Goal: Task Accomplishment & Management: Complete application form

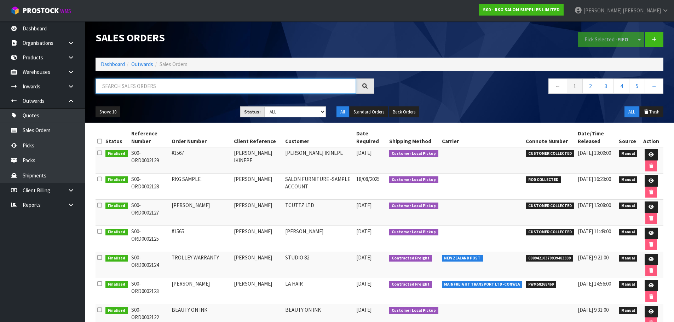
click at [233, 84] on input "text" at bounding box center [226, 86] width 260 height 15
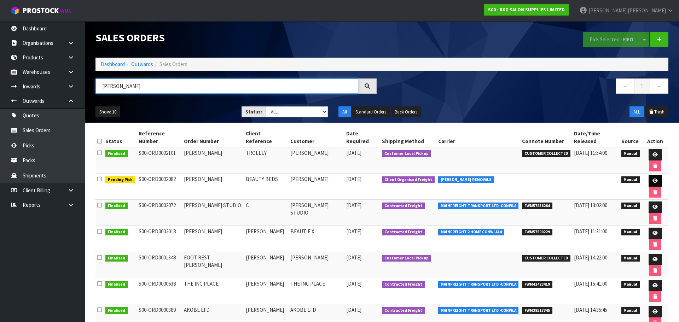
type input "[PERSON_NAME]"
click at [653, 179] on icon at bounding box center [655, 181] width 5 height 5
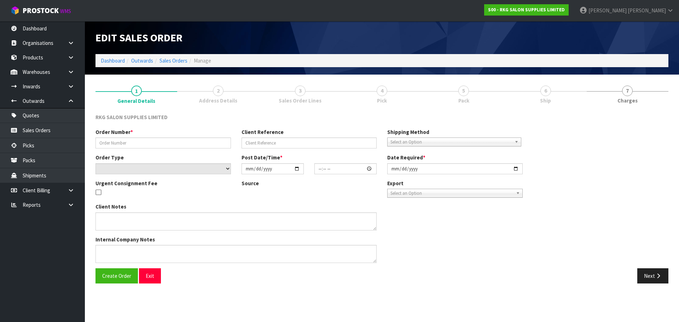
type input "[PERSON_NAME]"
type input "BEAUTY BEDS"
select select "number:0"
type input "[DATE]"
type input "00:00:00.000"
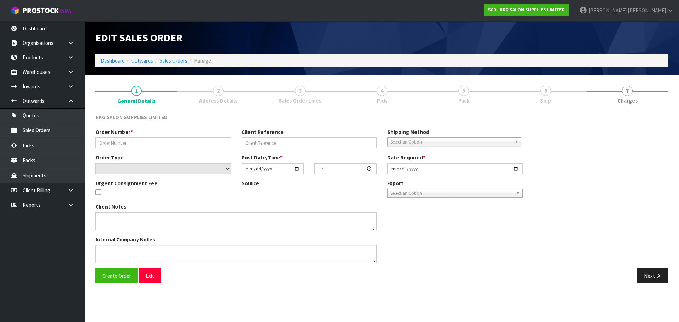
type input "[DATE]"
type textarea "FOR CONROYS TO COLLECT [DATE] 21.8"
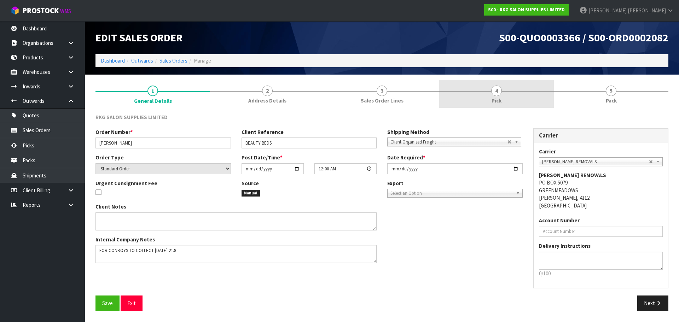
click at [490, 89] on link "4 Pick" at bounding box center [496, 94] width 115 height 28
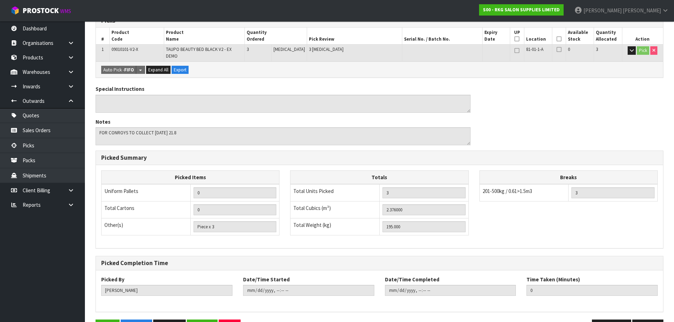
scroll to position [145, 0]
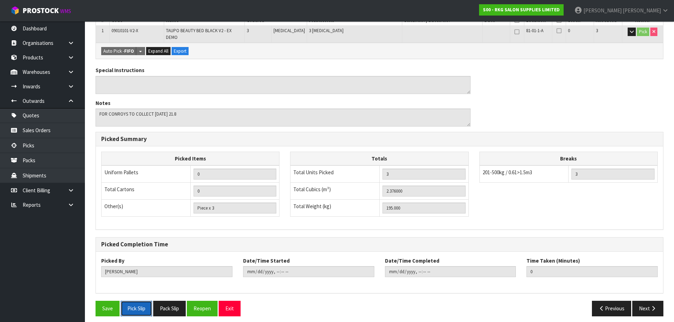
click at [134, 301] on button "Pick Slip" at bounding box center [136, 308] width 31 height 15
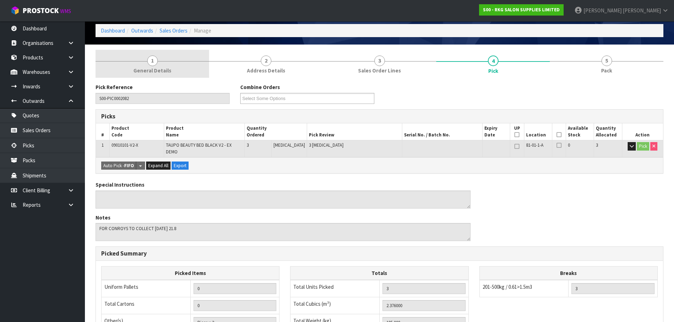
scroll to position [0, 0]
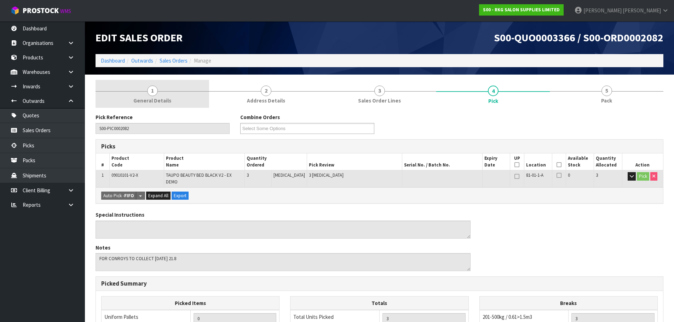
click at [149, 87] on span "1" at bounding box center [152, 91] width 11 height 11
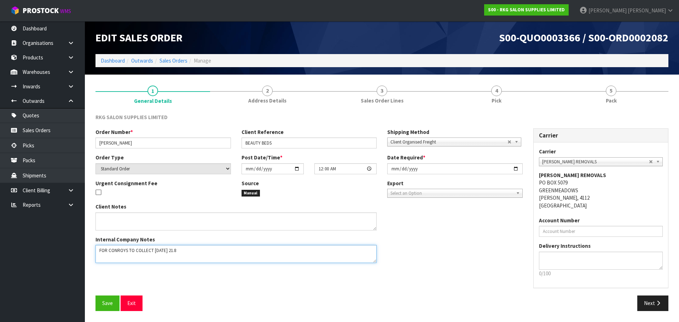
click at [192, 248] on textarea at bounding box center [236, 254] width 281 height 18
type textarea "FOR CONROYS TO COLLECT [DATE] 21.8 JOB#2969281"
click at [106, 301] on span "Save" at bounding box center [107, 303] width 11 height 7
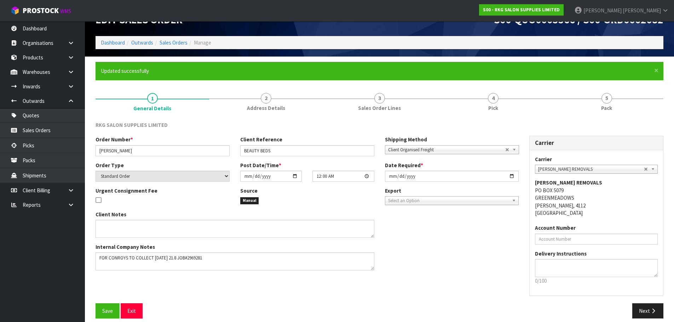
scroll to position [25, 0]
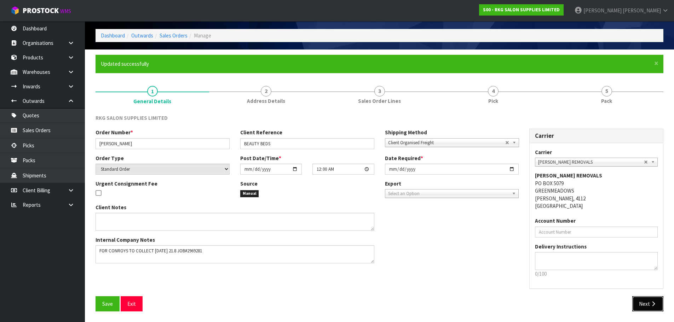
drag, startPoint x: 642, startPoint y: 304, endPoint x: 415, endPoint y: 304, distance: 227.1
click at [642, 304] on button "Next" at bounding box center [647, 303] width 31 height 15
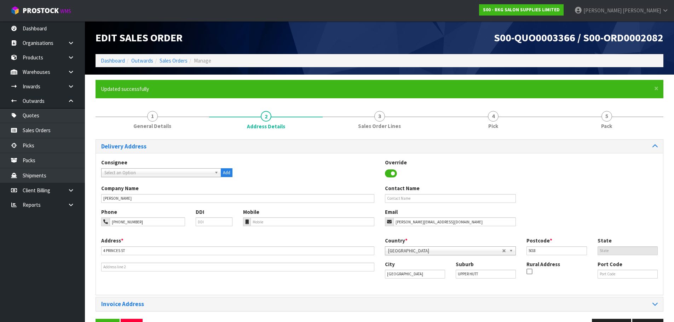
scroll to position [23, 0]
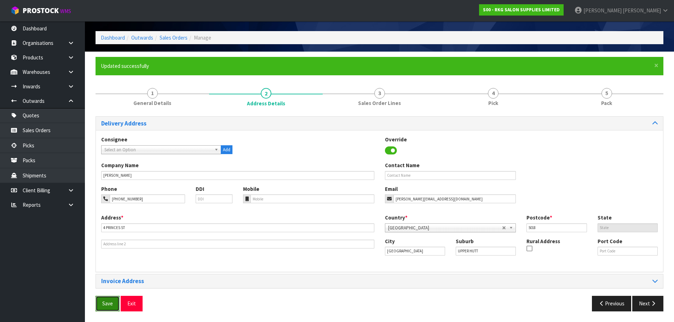
drag, startPoint x: 108, startPoint y: 306, endPoint x: 315, endPoint y: 273, distance: 209.6
click at [109, 305] on span "Save" at bounding box center [107, 303] width 11 height 7
click at [649, 305] on button "Next" at bounding box center [647, 303] width 31 height 15
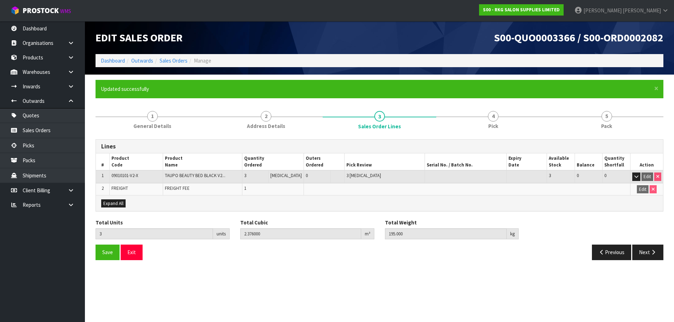
scroll to position [0, 0]
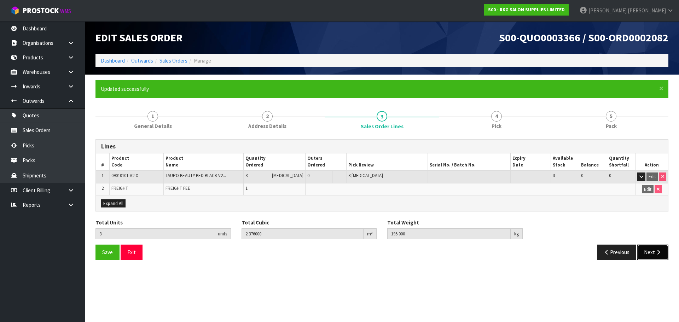
click at [653, 255] on button "Next" at bounding box center [653, 252] width 31 height 15
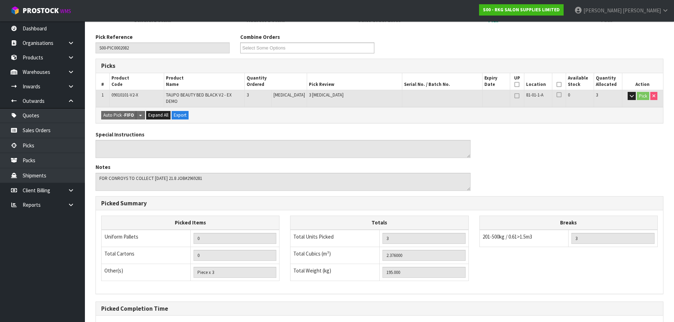
scroll to position [171, 0]
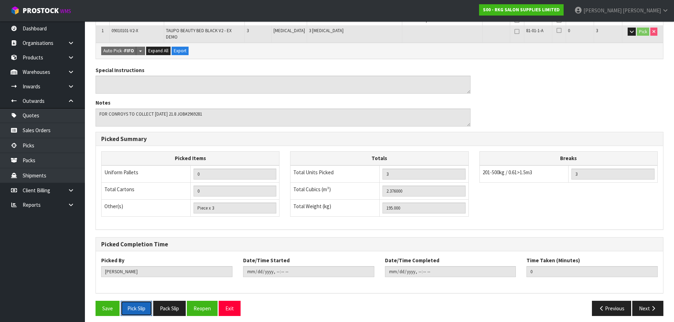
click at [144, 304] on button "Pick Slip" at bounding box center [136, 308] width 31 height 15
click at [231, 306] on button "Exit" at bounding box center [230, 308] width 22 height 15
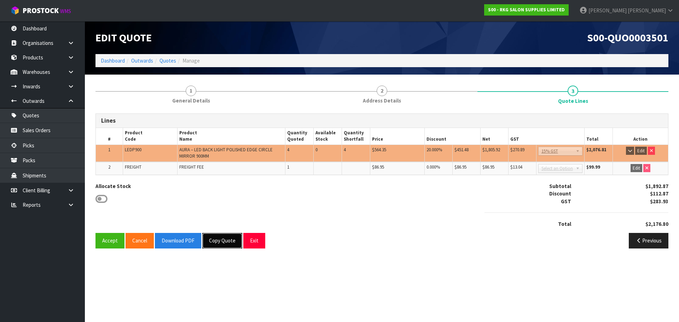
click at [224, 242] on button "Copy Quote" at bounding box center [222, 240] width 40 height 15
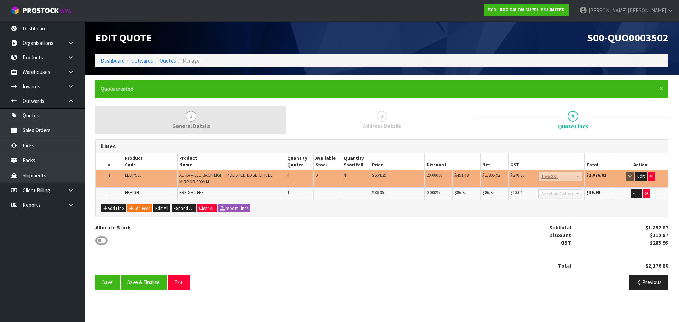
click at [191, 119] on span "1" at bounding box center [191, 116] width 11 height 11
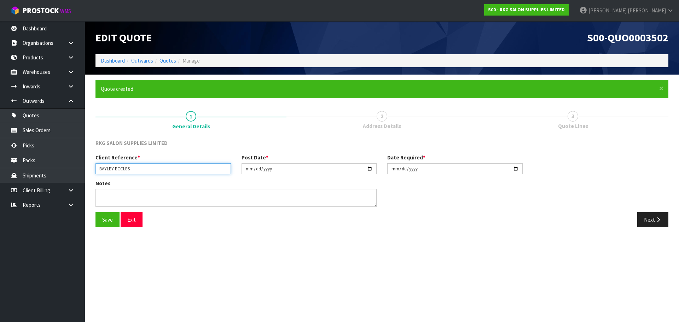
click at [142, 166] on input "BAYLEY ECCLES" at bounding box center [164, 168] width 136 height 11
type input "BAYLEY ECCLES MIRROR"
click at [106, 218] on button "Save" at bounding box center [108, 219] width 24 height 15
click at [650, 224] on button "Next" at bounding box center [653, 219] width 31 height 15
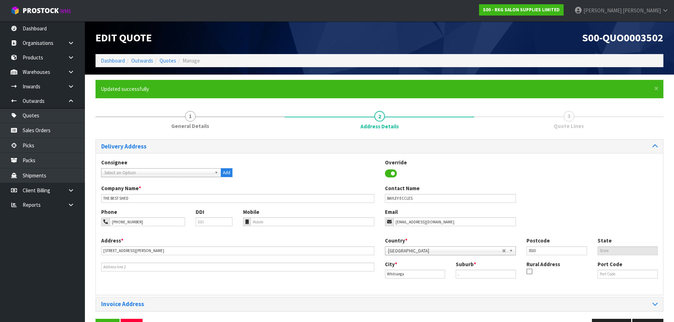
scroll to position [23, 0]
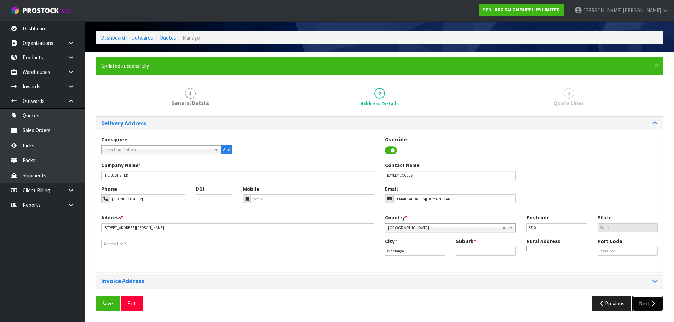
click at [649, 305] on button "Next" at bounding box center [647, 303] width 31 height 15
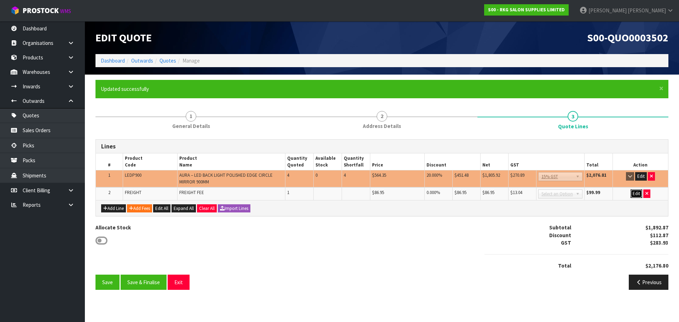
click at [636, 194] on button "Edit" at bounding box center [637, 194] width 12 height 8
drag, startPoint x: 433, startPoint y: 194, endPoint x: 427, endPoint y: 194, distance: 6.0
click at [427, 194] on input "0" at bounding box center [435, 194] width 16 height 9
type input "100"
click at [636, 194] on button "OK" at bounding box center [637, 194] width 10 height 8
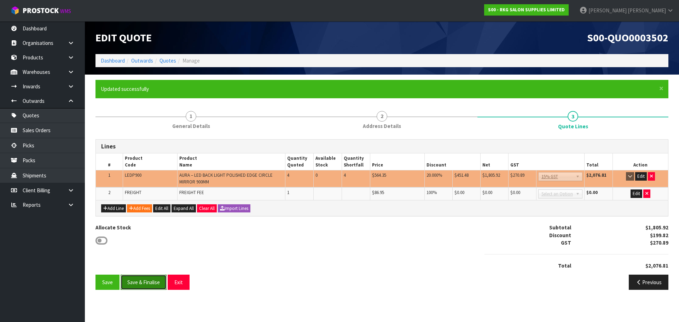
click at [146, 284] on button "Save & Finalise" at bounding box center [144, 282] width 46 height 15
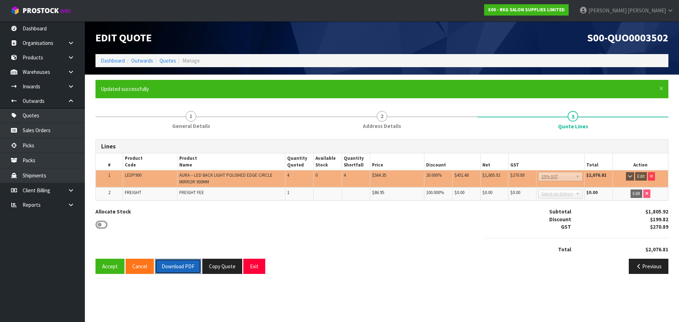
click at [177, 269] on button "Download PDF" at bounding box center [178, 266] width 46 height 15
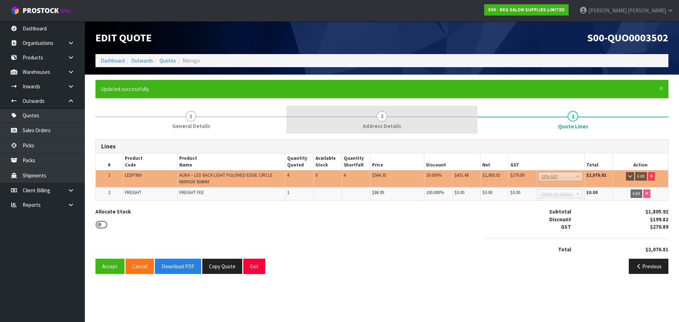
click at [385, 115] on span "2" at bounding box center [382, 116] width 11 height 11
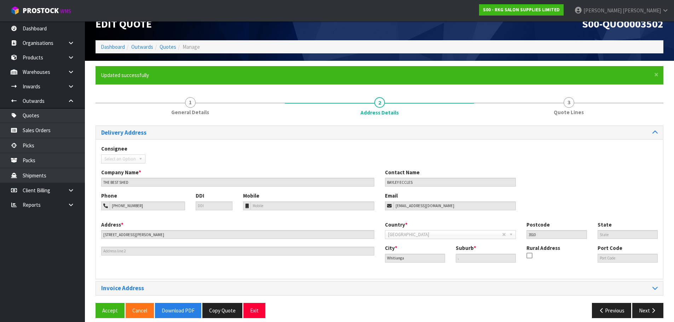
scroll to position [21, 0]
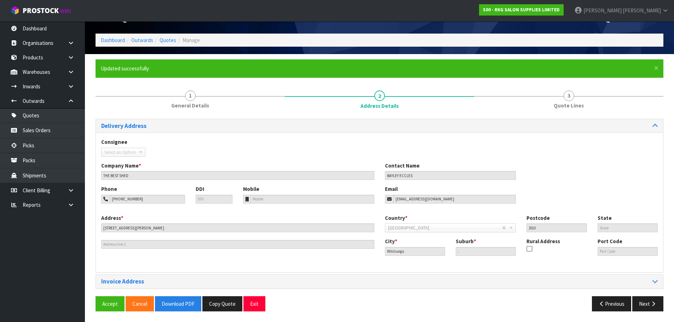
click at [569, 96] on span "3" at bounding box center [569, 96] width 11 height 11
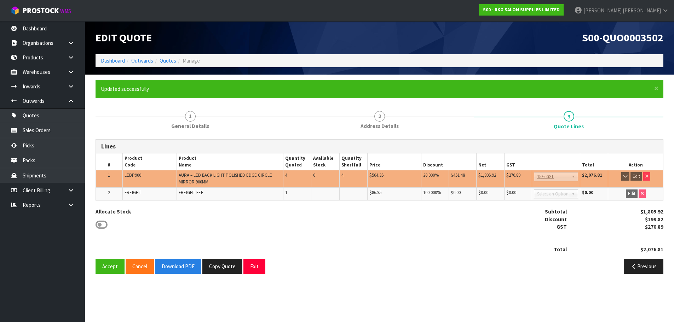
scroll to position [0, 0]
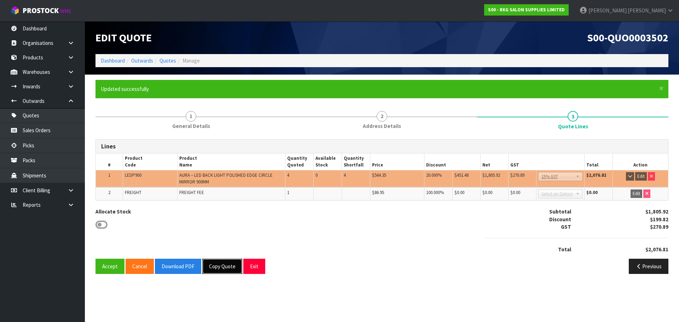
click at [221, 266] on button "Copy Quote" at bounding box center [222, 266] width 40 height 15
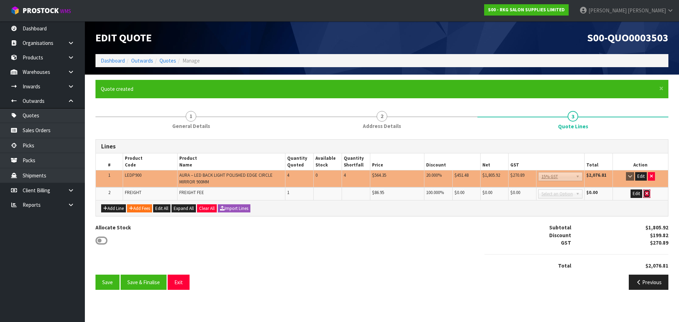
click at [647, 192] on icon "button" at bounding box center [647, 193] width 3 height 5
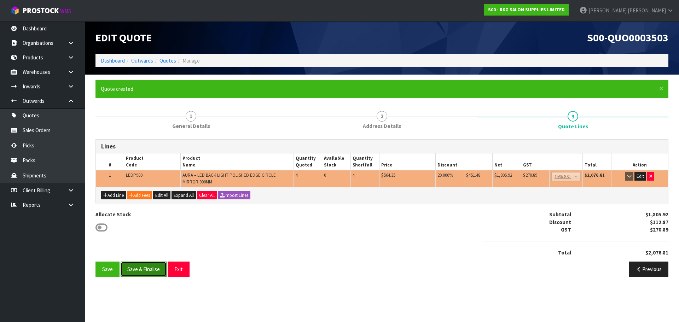
click at [150, 271] on button "Save & Finalise" at bounding box center [144, 269] width 46 height 15
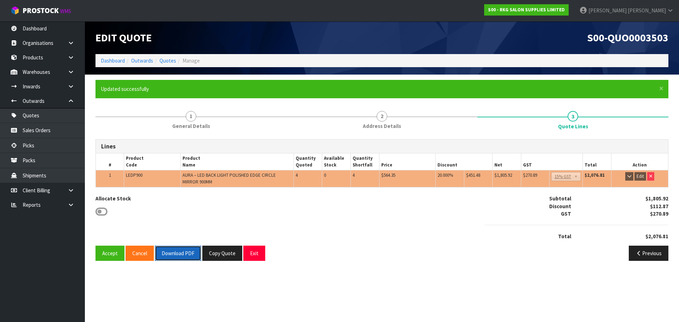
click at [188, 253] on button "Download PDF" at bounding box center [178, 253] width 46 height 15
click at [254, 253] on button "Exit" at bounding box center [254, 253] width 22 height 15
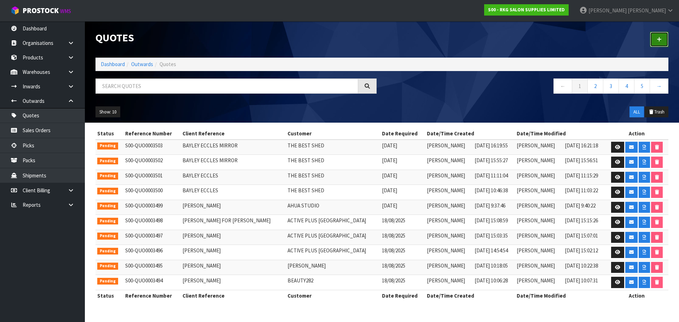
click at [658, 41] on icon at bounding box center [659, 39] width 5 height 5
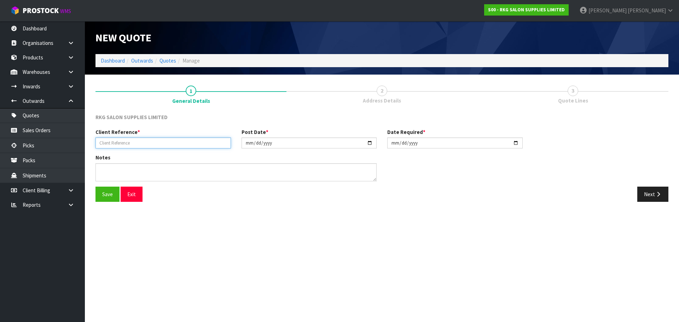
click at [149, 145] on input "text" at bounding box center [164, 143] width 136 height 11
type input "RHONDA DAVIDS"
click at [106, 195] on button "Save" at bounding box center [108, 194] width 24 height 15
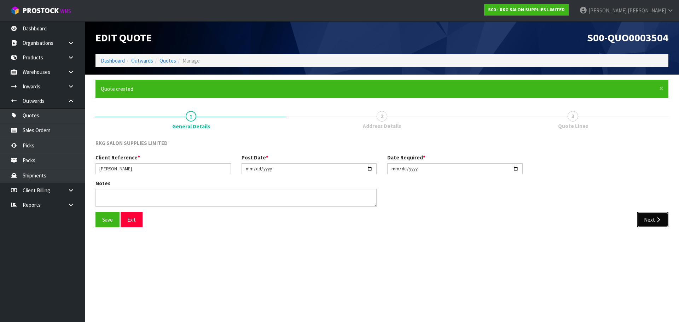
click at [649, 223] on button "Next" at bounding box center [653, 219] width 31 height 15
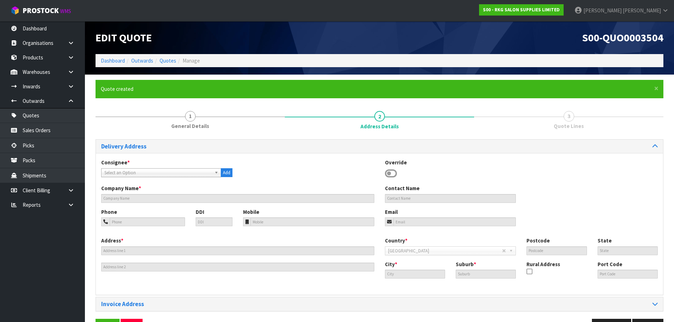
click at [391, 174] on icon at bounding box center [391, 173] width 12 height 11
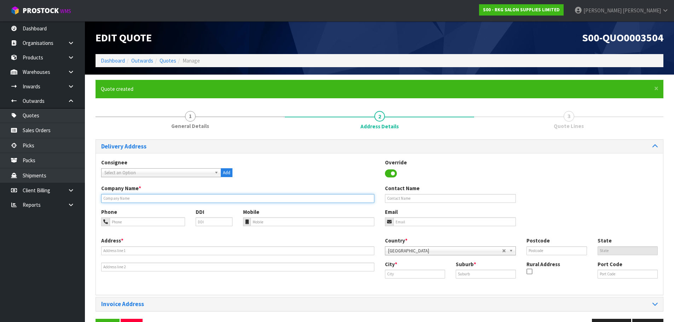
click at [127, 198] on input "text" at bounding box center [237, 198] width 273 height 9
type input "RHONDA KAY ORGANIC HAIR STUDIO"
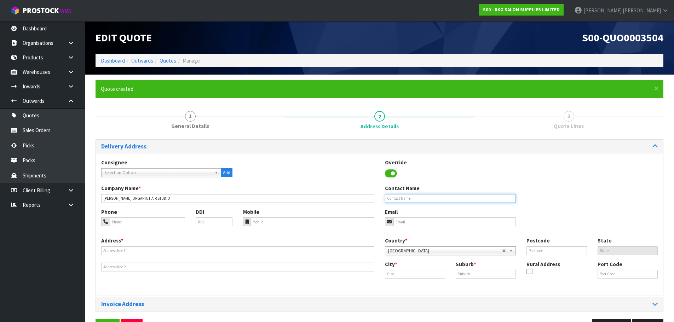
click at [394, 200] on input "text" at bounding box center [450, 198] width 131 height 9
type input "RHONDA DAVIDS"
click at [401, 223] on input "email" at bounding box center [454, 222] width 123 height 9
type input "rsive1@hotmail.com"
click at [122, 222] on input "tel" at bounding box center [147, 222] width 75 height 9
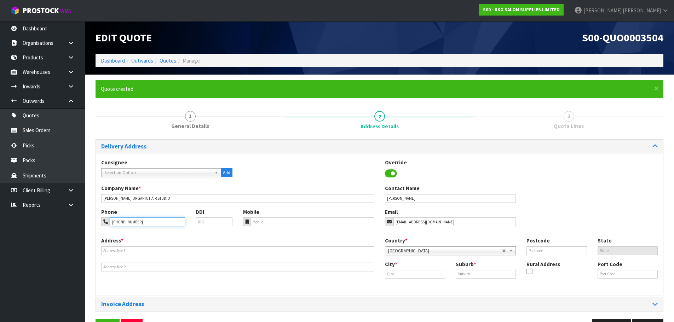
type input "021-867-288"
click at [136, 252] on input "text" at bounding box center [237, 251] width 273 height 9
type input "156 KILKENNY DRIVE"
click at [409, 272] on input "text" at bounding box center [415, 274] width 60 height 9
click at [408, 284] on link "Auckl and" at bounding box center [413, 287] width 56 height 10
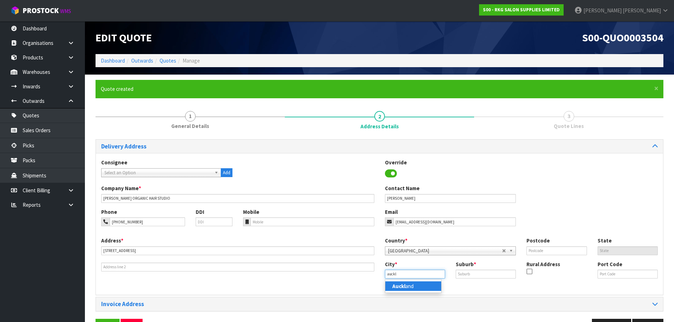
type input "Auckland"
click at [466, 273] on input "text" at bounding box center [486, 274] width 60 height 9
type input "EAST TAMAKI"
click at [543, 251] on input "text" at bounding box center [556, 251] width 60 height 9
type input "2016"
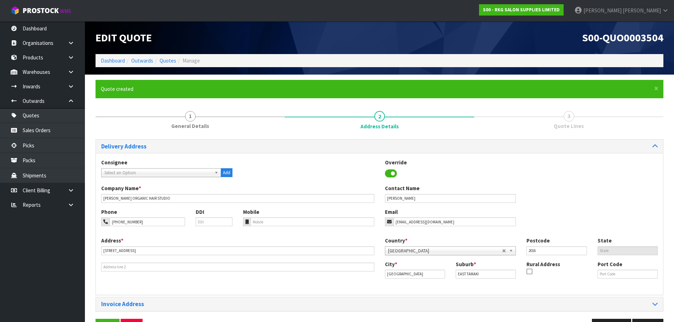
click at [545, 203] on div "Company Name * RHONDA KAY ORGANIC HAIR STUDIO Contact Name RHONDA DAVIDS" at bounding box center [379, 196] width 567 height 23
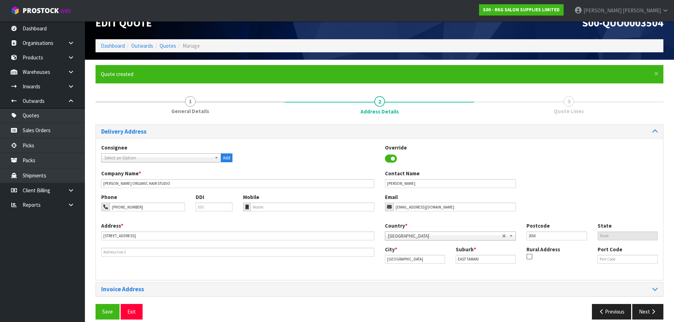
scroll to position [23, 0]
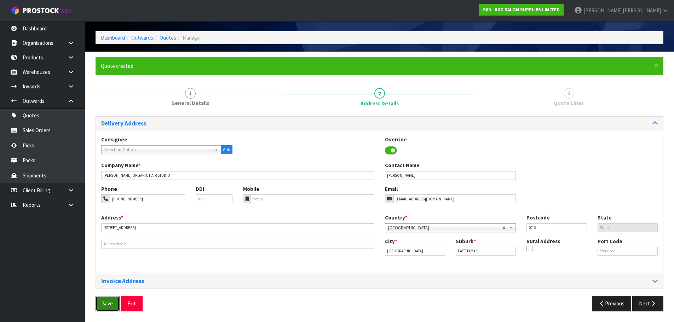
click at [110, 303] on button "Save" at bounding box center [108, 303] width 24 height 15
click at [646, 305] on button "Next" at bounding box center [647, 303] width 31 height 15
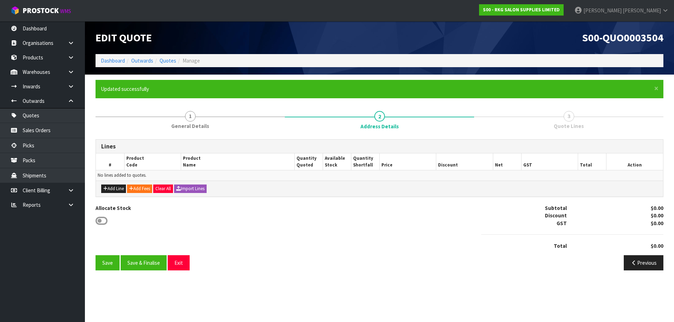
scroll to position [0, 0]
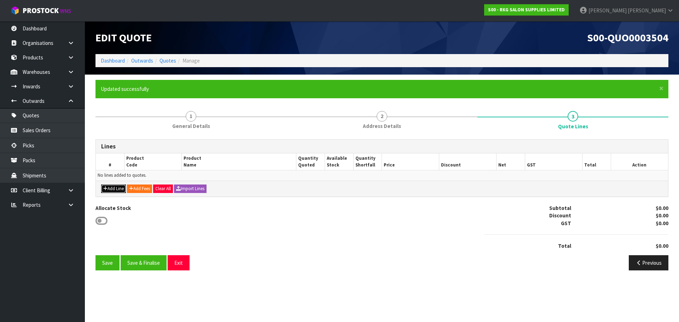
click at [113, 188] on button "Add Line" at bounding box center [113, 189] width 25 height 8
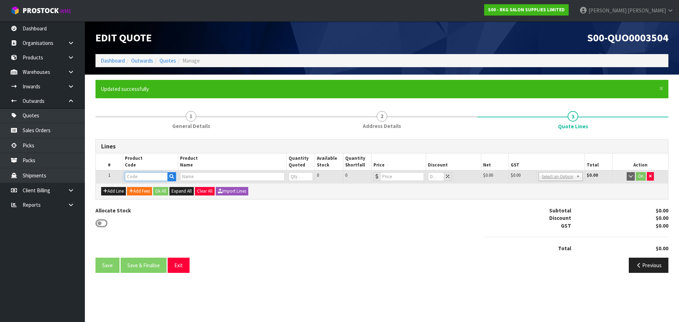
click at [140, 178] on input "text" at bounding box center [146, 176] width 42 height 9
click at [134, 175] on input "text" at bounding box center [146, 176] width 42 height 9
type input "021001"
click at [139, 191] on strong "021001" at bounding box center [140, 188] width 17 height 7
type input "02100101"
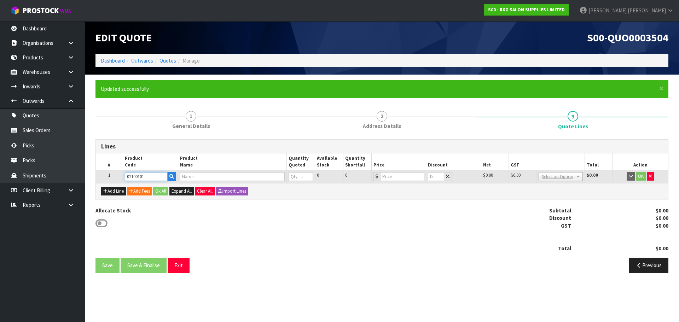
type input "MUDGEE SALON CHAIR BLACK WITH BLACK ROUND BASE"
type input "0"
type input "499"
type input "0"
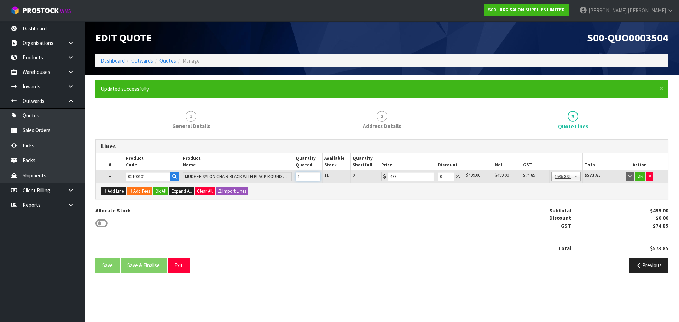
click at [316, 174] on input "1" at bounding box center [308, 176] width 25 height 9
type input "2"
click at [316, 174] on input "2" at bounding box center [308, 176] width 25 height 9
drag, startPoint x: 444, startPoint y: 178, endPoint x: 437, endPoint y: 178, distance: 6.7
click at [437, 178] on td "0" at bounding box center [450, 177] width 28 height 13
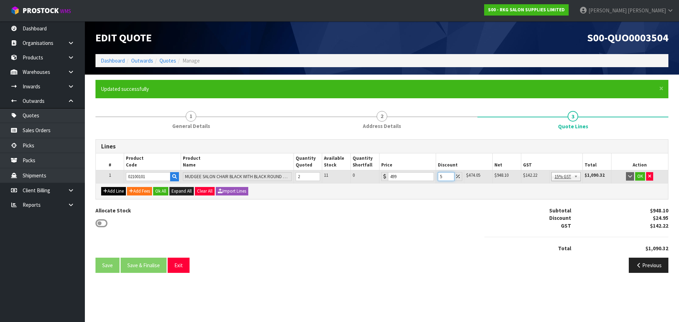
type input "5"
click at [110, 191] on button "Add Line" at bounding box center [113, 191] width 25 height 8
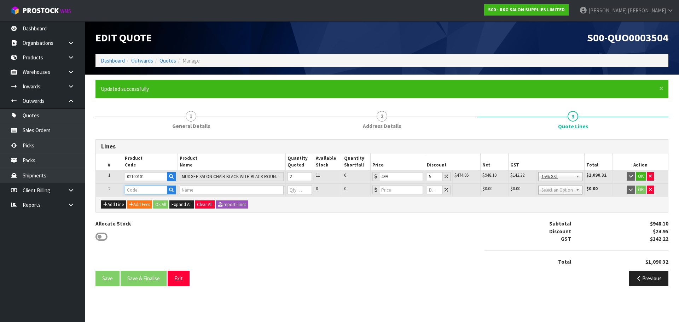
click at [132, 191] on input "text" at bounding box center [146, 190] width 42 height 9
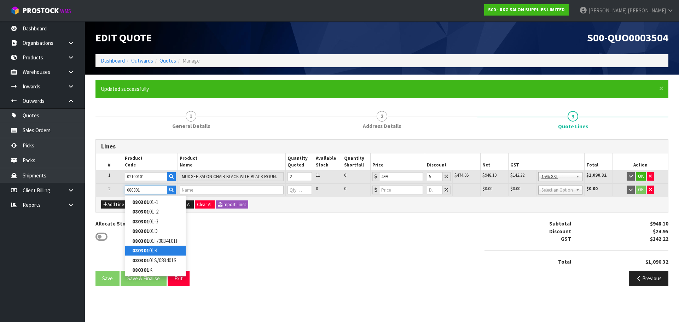
type input "080301"
click at [151, 249] on link "080301 01K" at bounding box center [155, 251] width 61 height 10
type input "08030101K"
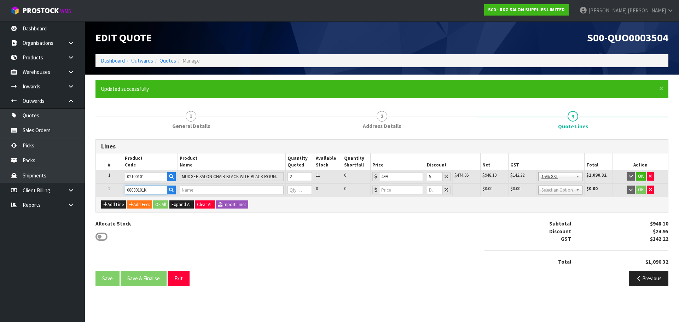
type input "BAKEWELL BEAUTY TROLLEY - BLACK"
type input "0"
type input "220"
type input "0"
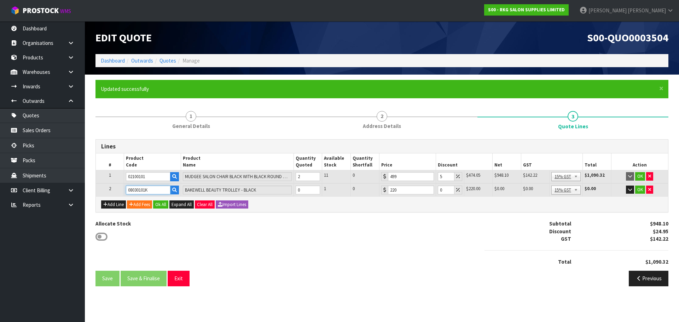
click at [136, 190] on input "08030101K" at bounding box center [148, 190] width 44 height 9
drag, startPoint x: 135, startPoint y: 190, endPoint x: 160, endPoint y: 192, distance: 24.8
click at [160, 192] on input "08030101K" at bounding box center [148, 190] width 44 height 9
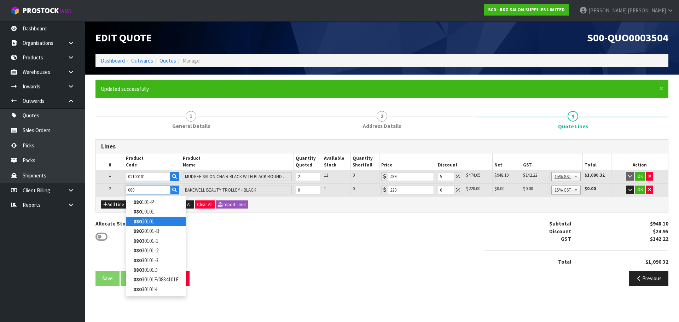
type input "080"
click at [145, 223] on link "080 20101" at bounding box center [155, 222] width 59 height 10
type input "08020101"
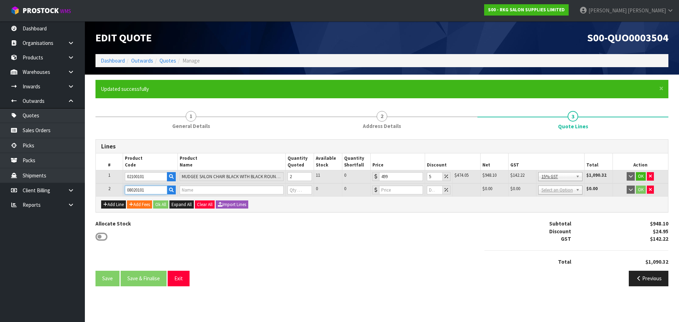
type input "BATCHELOR HAIR TROLLEY"
type input "0"
type input "319"
type input "0"
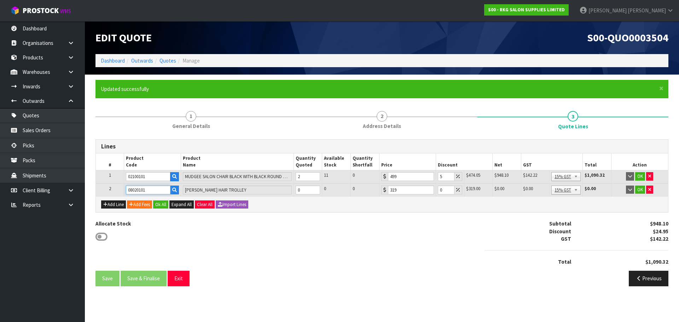
drag, startPoint x: 154, startPoint y: 188, endPoint x: 124, endPoint y: 188, distance: 29.7
click at [124, 188] on td "08020101" at bounding box center [152, 190] width 57 height 13
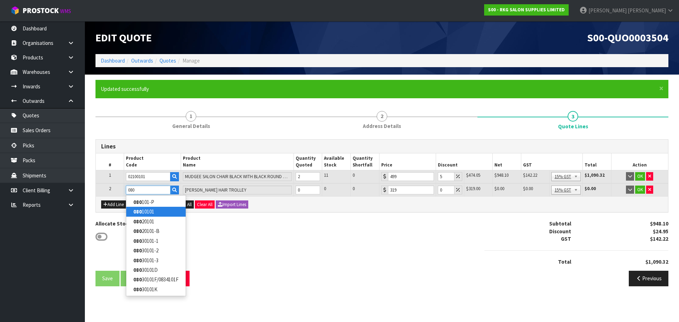
type input "080"
click at [139, 211] on strong "080" at bounding box center [137, 211] width 8 height 7
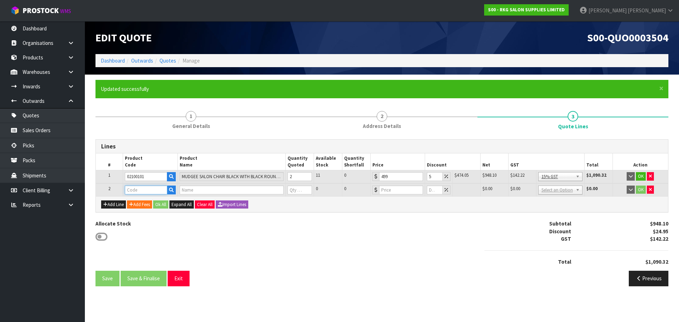
type input "08010101"
type input "ZEPHYR HAIR TROLLEY"
type input "0"
type input "189"
type input "0"
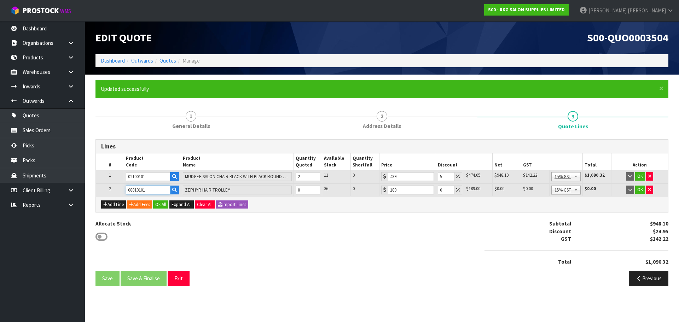
drag, startPoint x: 144, startPoint y: 190, endPoint x: 127, endPoint y: 191, distance: 16.3
click at [127, 191] on input "08010101" at bounding box center [148, 190] width 44 height 9
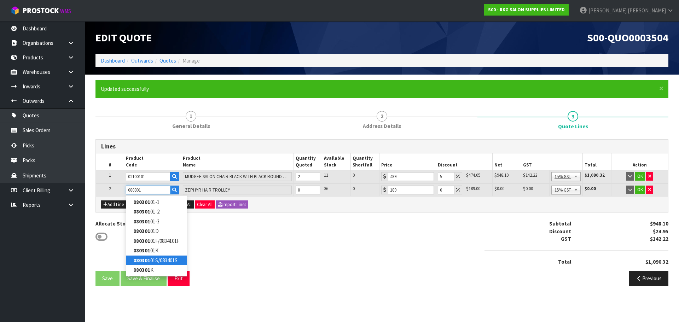
type input "080301"
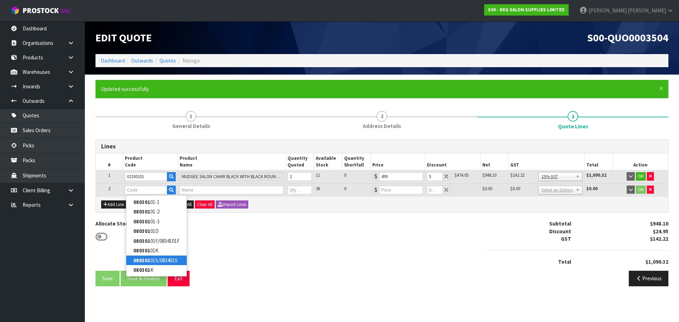
click at [147, 261] on strong "080301" at bounding box center [141, 260] width 17 height 7
type input "08030101S/083401S"
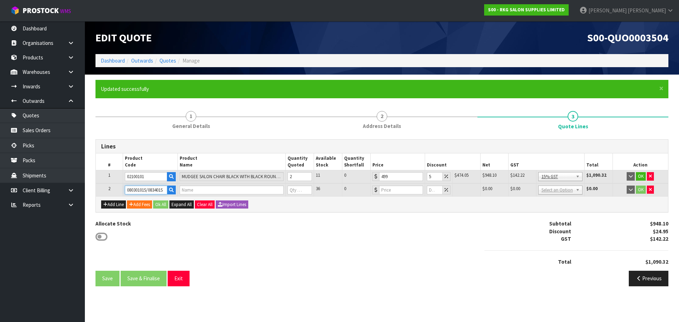
type input "DRIVER TROLLEY SHELF - BLACK"
type input "0"
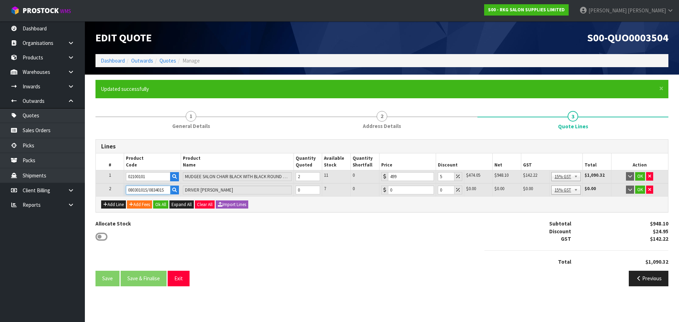
drag, startPoint x: 166, startPoint y: 189, endPoint x: 131, endPoint y: 187, distance: 35.8
click at [131, 187] on input "08030101S/083401S" at bounding box center [148, 190] width 44 height 9
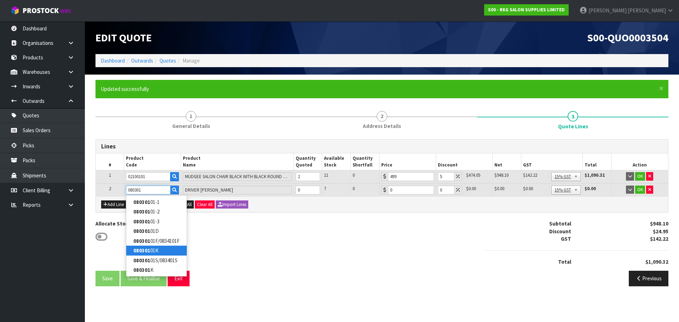
type input "080301"
click at [142, 250] on strong "080301" at bounding box center [141, 250] width 17 height 7
type input "08030101K"
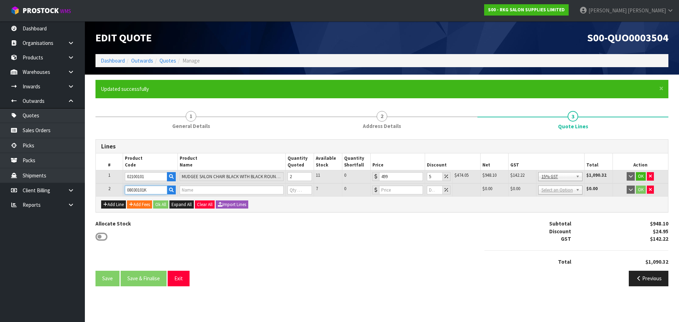
type input "BAKEWELL BEAUTY TROLLEY - BLACK"
type input "0"
type input "220"
type input "0"
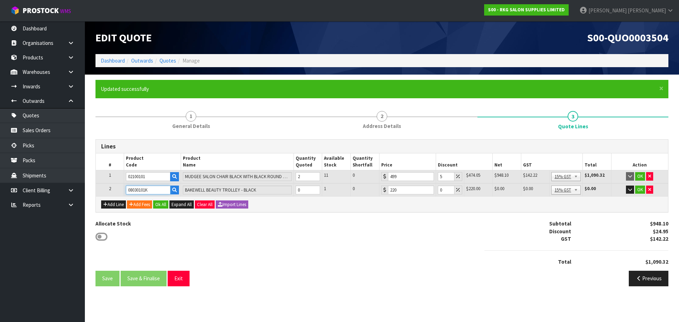
drag, startPoint x: 153, startPoint y: 190, endPoint x: 124, endPoint y: 190, distance: 29.4
click at [124, 190] on td "08030101K" at bounding box center [152, 190] width 57 height 13
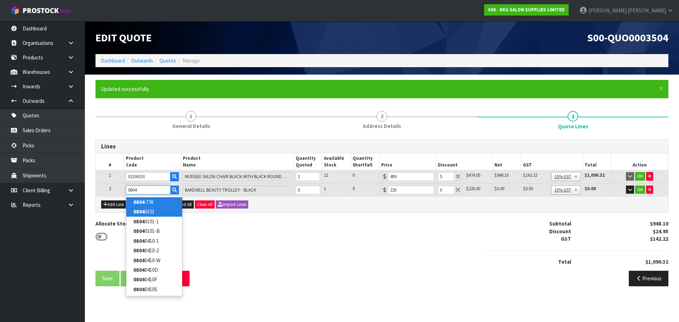
type input "0804"
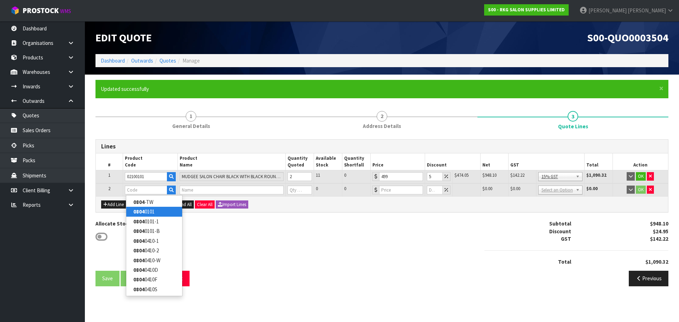
click at [136, 211] on strong "0804" at bounding box center [138, 211] width 11 height 7
type input "08040101"
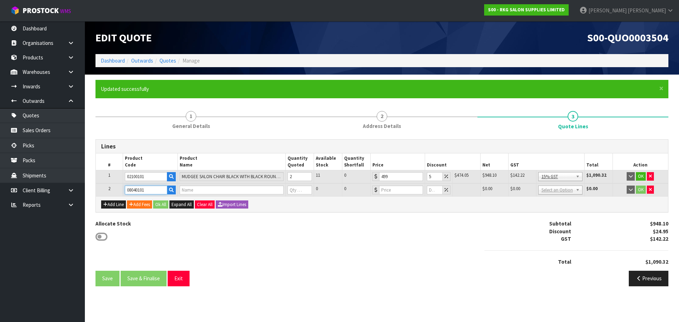
type input "DRIVER FRAME - BLACK"
type input "0"
type input "199"
type input "0"
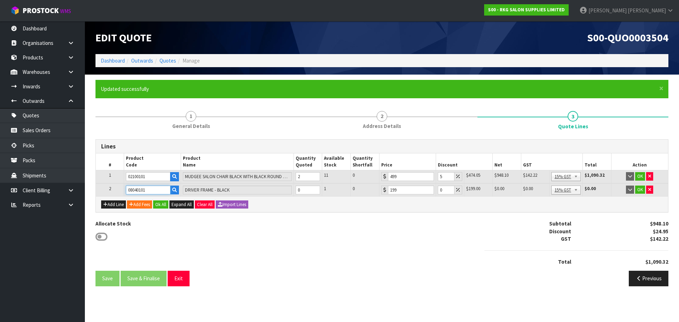
drag, startPoint x: 151, startPoint y: 191, endPoint x: 121, endPoint y: 191, distance: 30.1
click at [121, 191] on tr "2 08040101 DRIVER FRAME - BLACK 0 1 0 199 0 $199.00 $0.00 $0.00 $0.00 No GST 15…" at bounding box center [382, 190] width 572 height 13
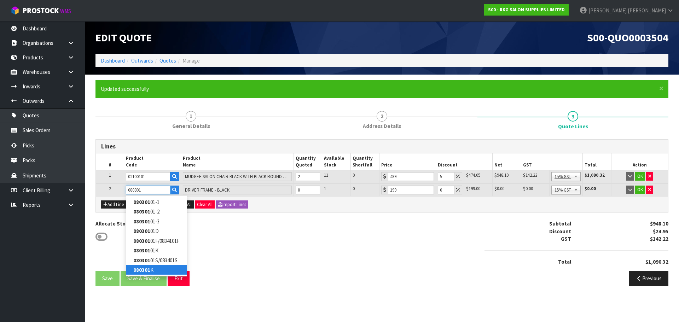
type input "080301"
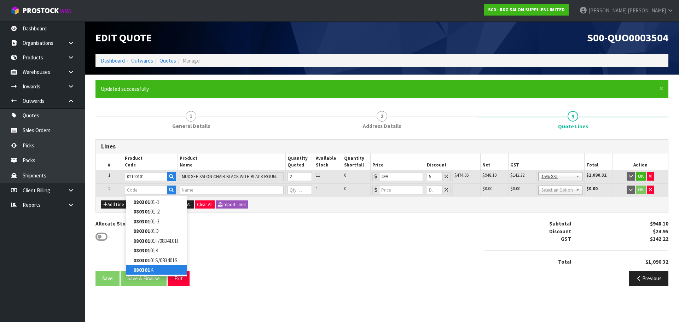
click at [136, 271] on strong "080301" at bounding box center [141, 270] width 17 height 7
type input "080301K"
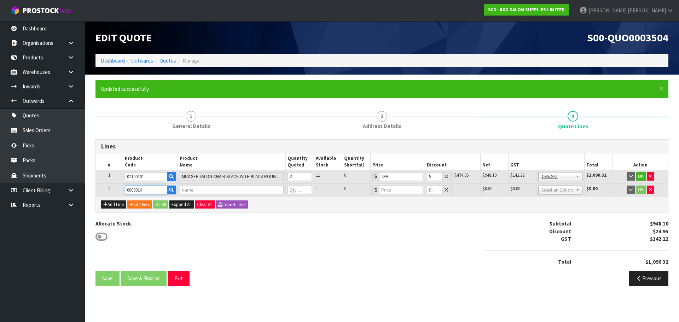
type input "DRIVER TROLLEY - BLACK"
type input "0"
type input "180"
type input "0"
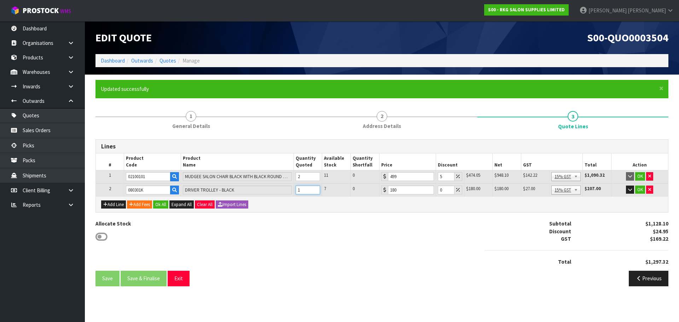
type input "1"
click at [315, 188] on input "1" at bounding box center [308, 190] width 25 height 9
drag, startPoint x: 445, startPoint y: 190, endPoint x: 434, endPoint y: 189, distance: 11.4
click at [434, 189] on tr "2 080301K DRIVER TROLLEY - BLACK 1 7 0 180 0 $180.00 $0.00 $180.00 $27.00 No GS…" at bounding box center [382, 190] width 572 height 13
type input "5"
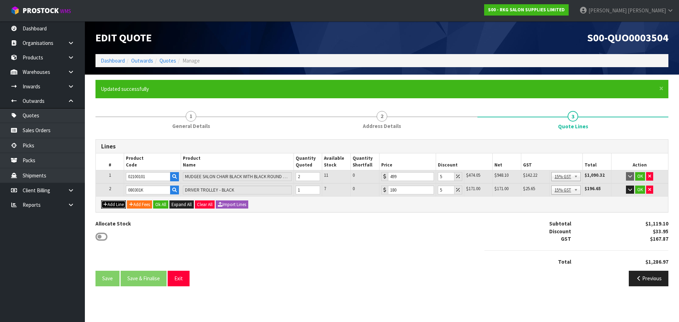
click at [116, 205] on button "Add Line" at bounding box center [113, 205] width 25 height 8
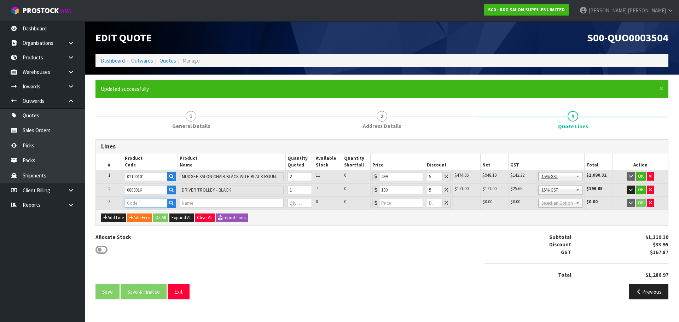
click at [134, 203] on input "text" at bounding box center [146, 203] width 42 height 9
type input "010101"
click at [132, 214] on strong "010101" at bounding box center [140, 215] width 17 height 7
type input "01010124"
type input "HOT TOWEL CABINET 24L - BLACK"
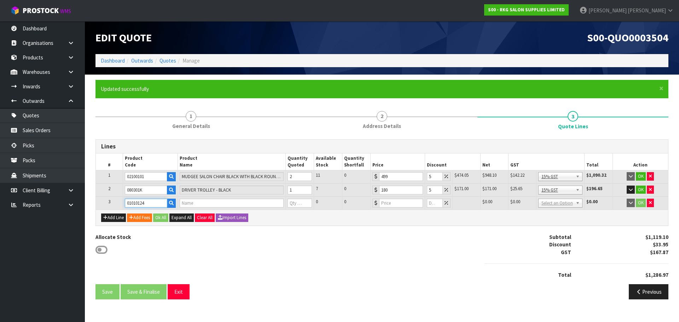
type input "0"
type input "245"
type input "0"
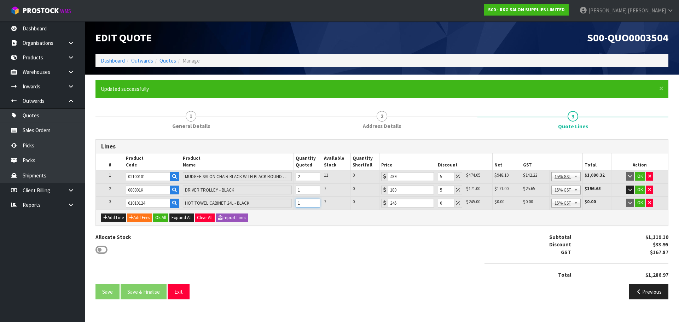
type input "1"
click at [315, 202] on input "1" at bounding box center [308, 203] width 25 height 9
drag, startPoint x: 441, startPoint y: 202, endPoint x: 450, endPoint y: 204, distance: 9.3
click at [450, 204] on input "0" at bounding box center [446, 203] width 17 height 9
type input "5"
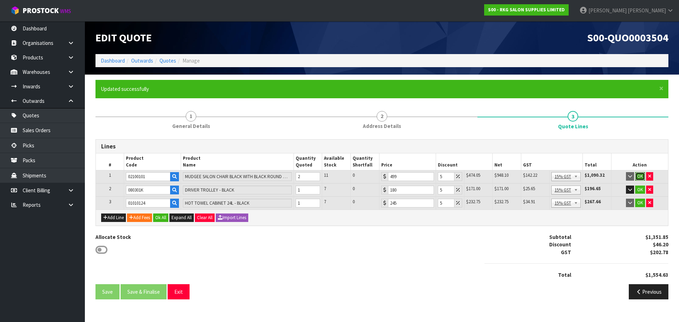
click at [641, 177] on button "OK" at bounding box center [640, 176] width 10 height 8
click at [642, 190] on button "OK" at bounding box center [640, 189] width 10 height 8
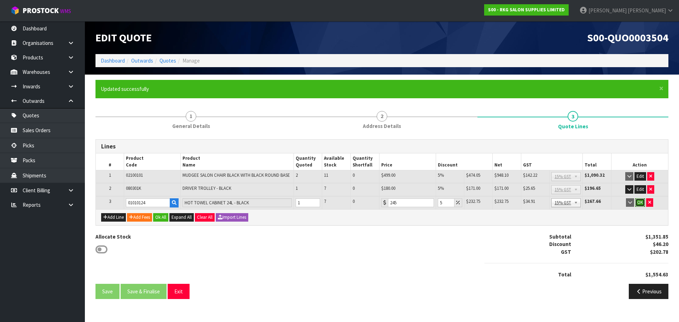
click at [640, 202] on button "OK" at bounding box center [640, 202] width 10 height 8
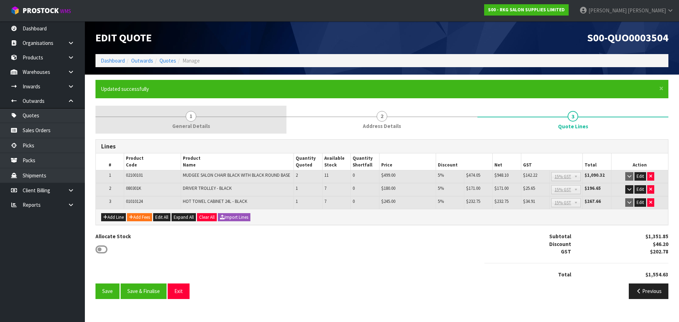
click at [190, 115] on span "1" at bounding box center [191, 116] width 11 height 11
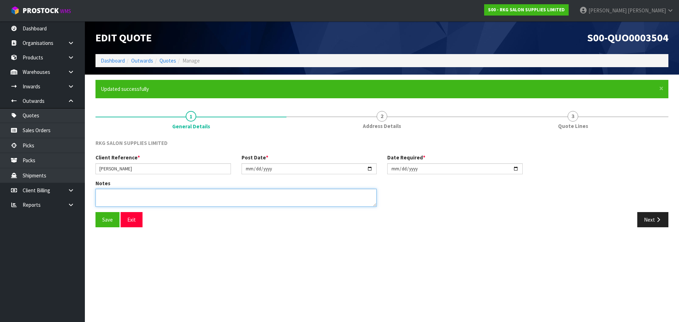
click at [126, 194] on textarea at bounding box center [236, 198] width 281 height 18
type textarea "FOR PICK UP"
click at [104, 220] on button "Save" at bounding box center [108, 219] width 24 height 15
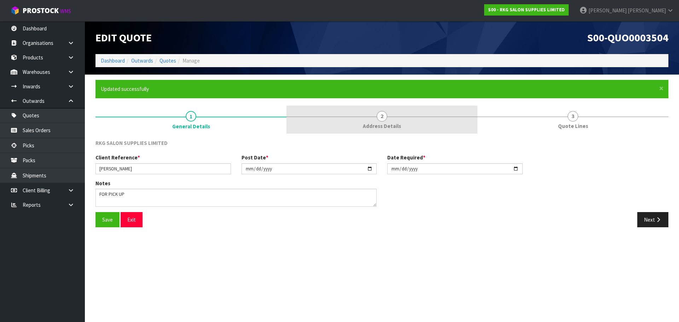
click at [381, 117] on span "2" at bounding box center [382, 116] width 11 height 11
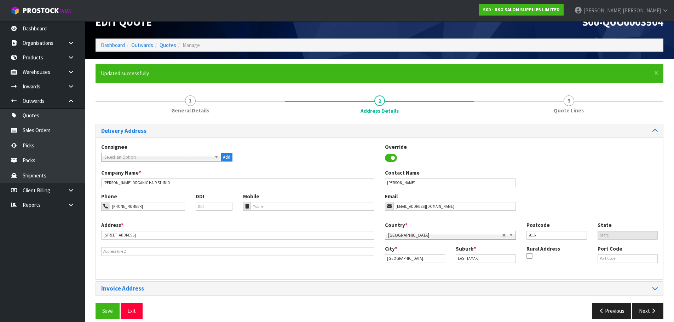
scroll to position [23, 0]
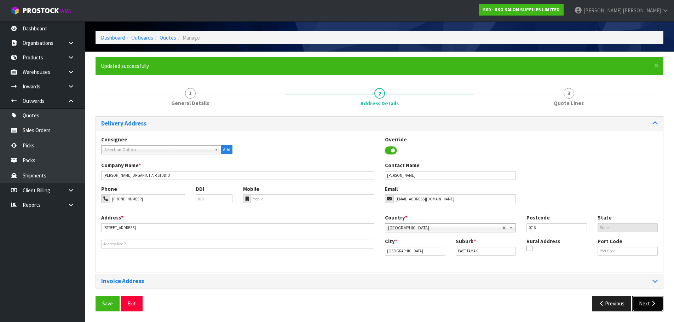
click at [645, 303] on button "Next" at bounding box center [647, 303] width 31 height 15
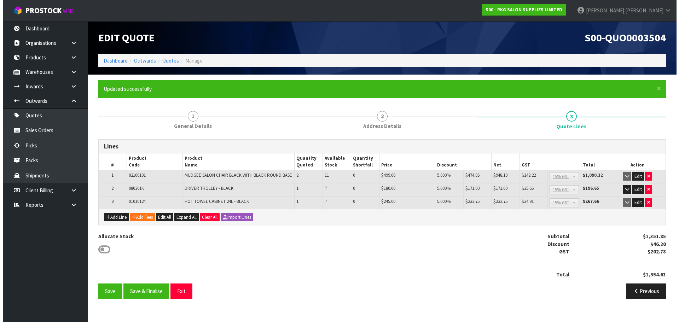
scroll to position [0, 0]
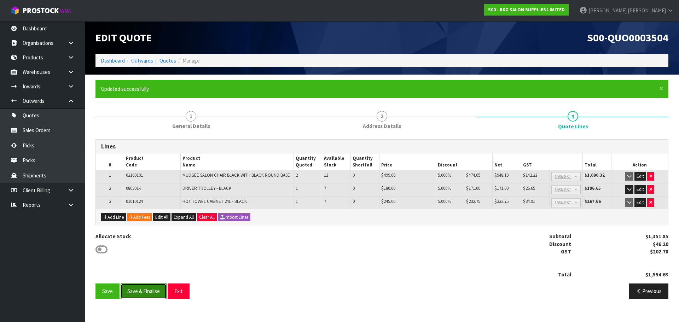
click at [148, 291] on button "Save & Finalise" at bounding box center [144, 291] width 46 height 15
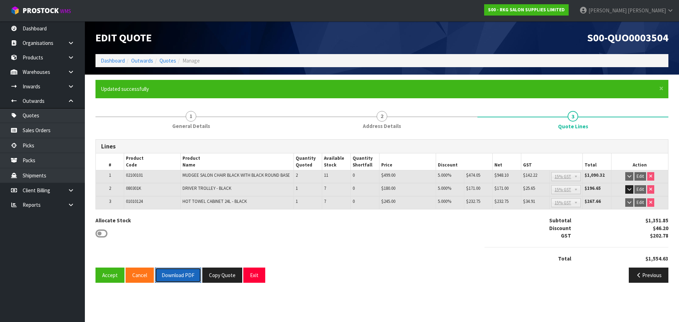
click at [187, 277] on button "Download PDF" at bounding box center [178, 275] width 46 height 15
click at [225, 276] on button "Copy Quote" at bounding box center [222, 275] width 40 height 15
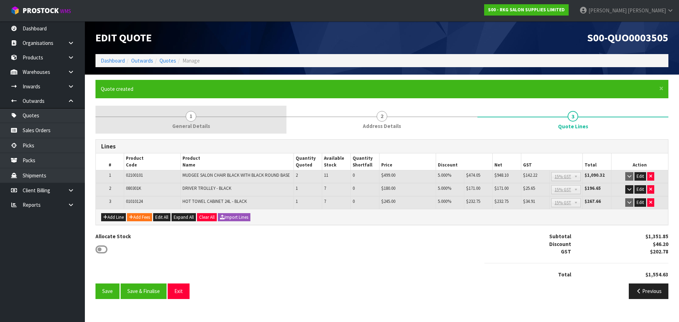
click at [186, 116] on span "1" at bounding box center [191, 116] width 11 height 11
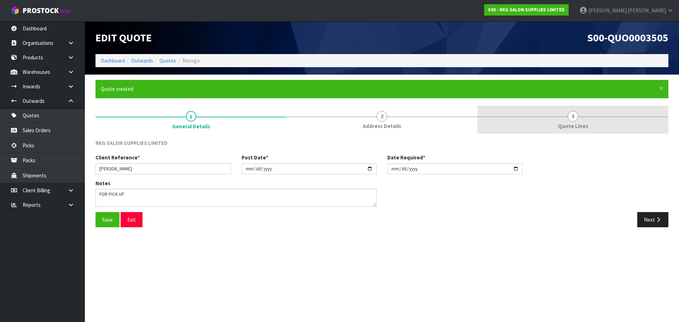
click at [574, 118] on span "3" at bounding box center [573, 116] width 11 height 11
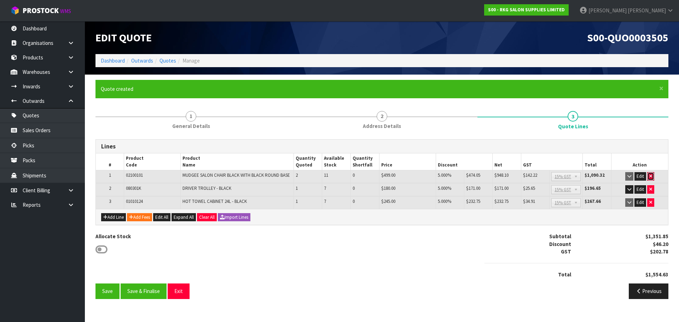
click at [651, 176] on icon "button" at bounding box center [651, 176] width 3 height 5
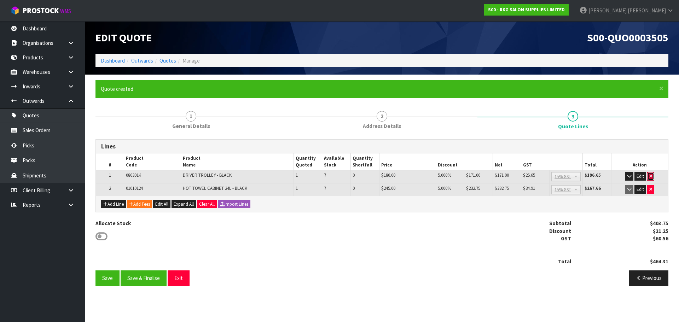
click at [650, 177] on icon "button" at bounding box center [651, 176] width 3 height 5
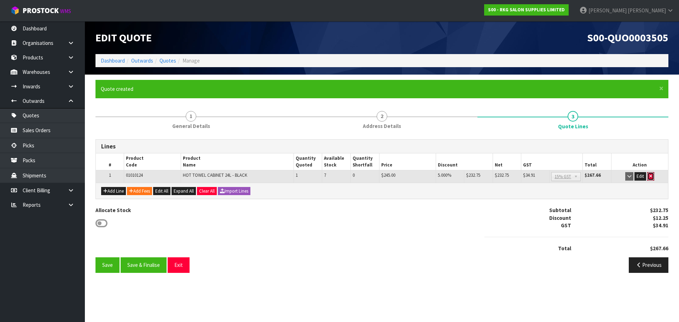
click at [650, 177] on icon "button" at bounding box center [651, 176] width 3 height 5
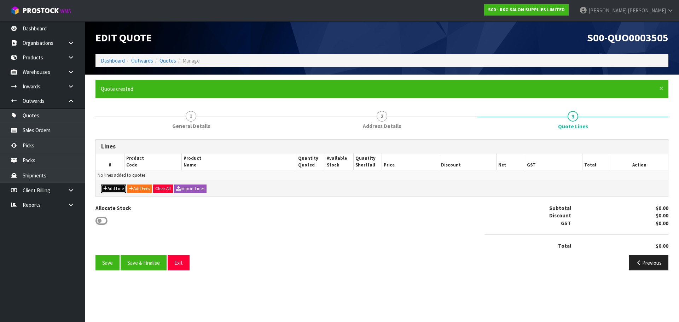
click at [109, 187] on button "Add Line" at bounding box center [113, 189] width 25 height 8
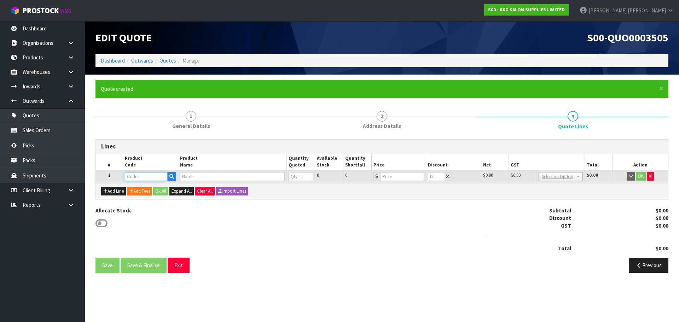
click at [141, 179] on input "text" at bounding box center [146, 176] width 42 height 9
type input "020601"
click at [148, 187] on strong "020601" at bounding box center [140, 188] width 17 height 7
type input "02060102"
type input "BATLOW RECLINING CHAIR - BLACK"
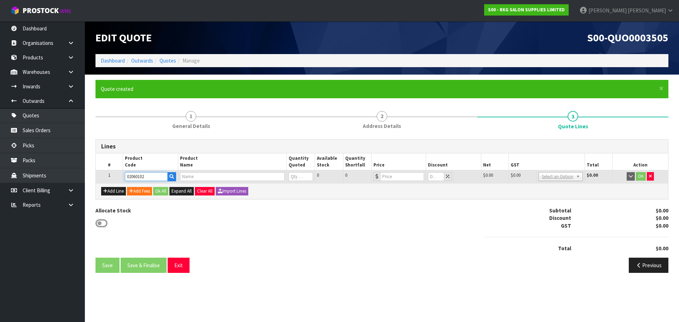
type input "0"
type input "499"
type input "0"
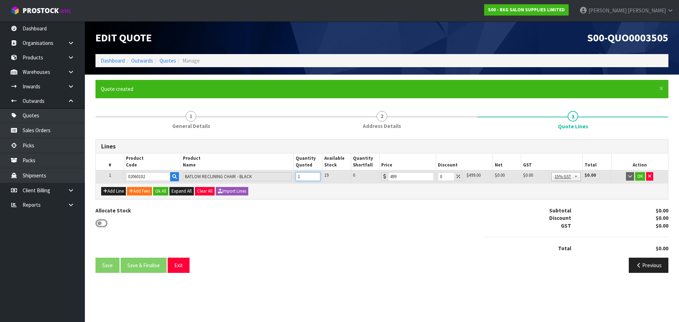
click at [315, 175] on input "1" at bounding box center [308, 176] width 25 height 9
type input "2"
click at [315, 175] on input "2" at bounding box center [308, 176] width 25 height 9
drag, startPoint x: 443, startPoint y: 178, endPoint x: 438, endPoint y: 178, distance: 4.6
click at [438, 178] on input "0" at bounding box center [446, 176] width 17 height 9
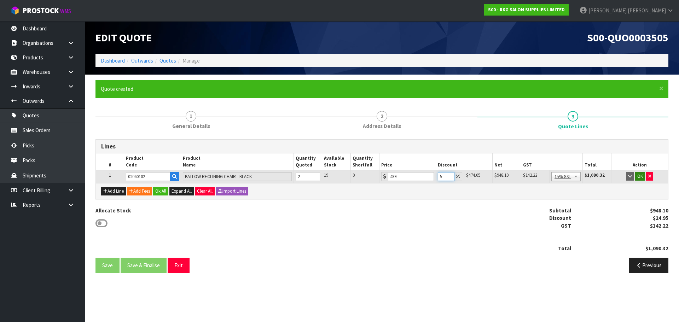
type input "5"
click at [641, 177] on button "OK" at bounding box center [640, 176] width 10 height 8
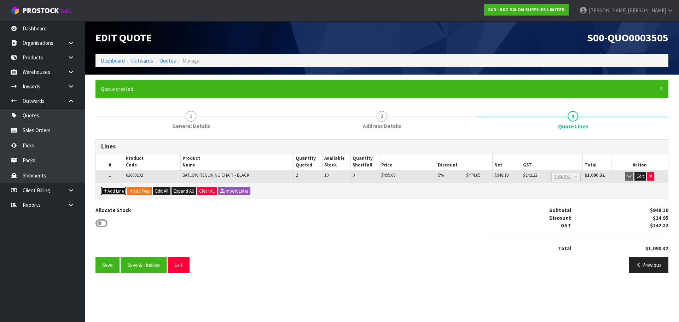
click at [119, 191] on button "Add Line" at bounding box center [113, 191] width 25 height 8
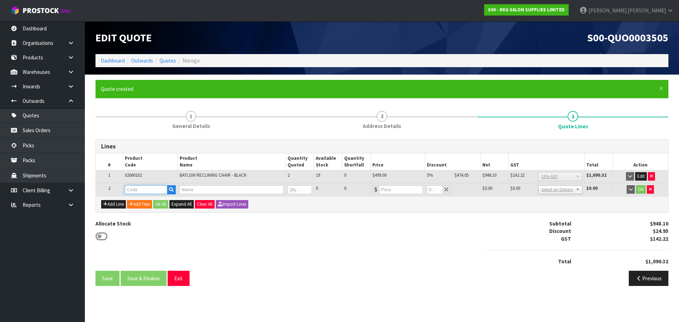
click at [130, 190] on input "text" at bounding box center [146, 189] width 42 height 9
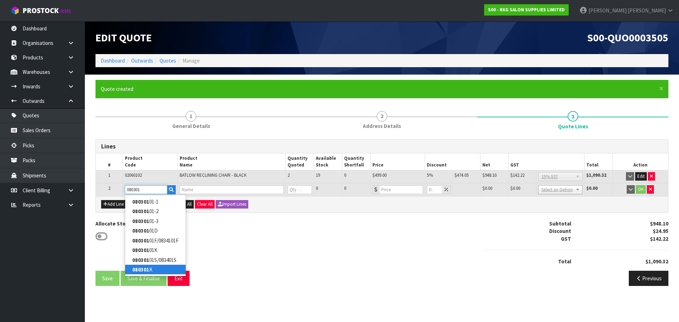
type input "080301"
click at [140, 269] on strong "080301" at bounding box center [140, 269] width 17 height 7
type input "080301K"
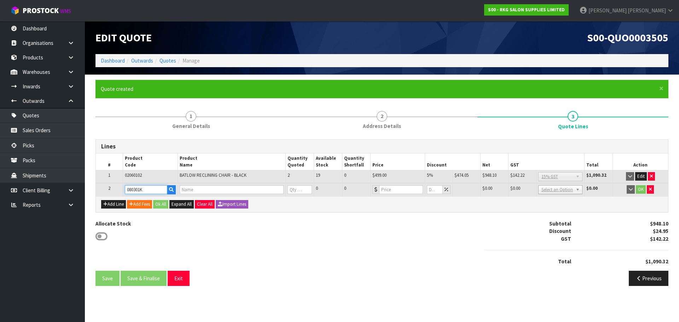
type input "DRIVER TROLLEY - BLACK"
type input "0"
type input "180"
type input "0"
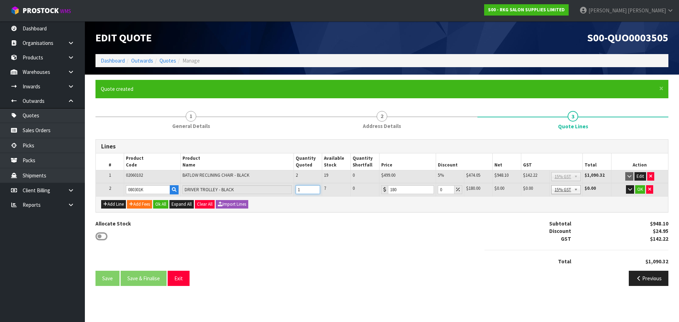
type input "1"
click at [316, 188] on input "1" at bounding box center [308, 189] width 25 height 9
drag, startPoint x: 442, startPoint y: 190, endPoint x: 435, endPoint y: 190, distance: 7.1
click at [435, 190] on tr "2 080301K DRIVER TROLLEY - BLACK 1 7 0 180 0 $180.00 $0.00 $180.00 $27.00 No GS…" at bounding box center [382, 189] width 572 height 13
type input "5"
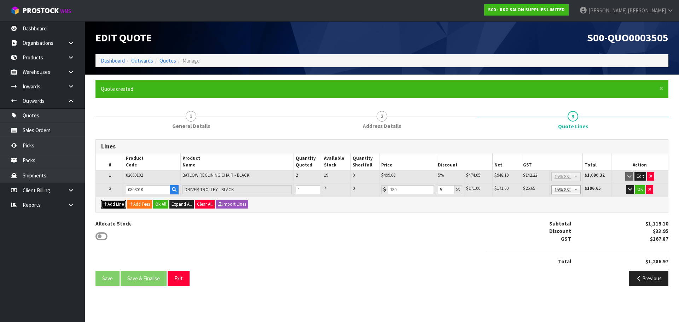
click at [116, 204] on button "Add Line" at bounding box center [113, 204] width 25 height 8
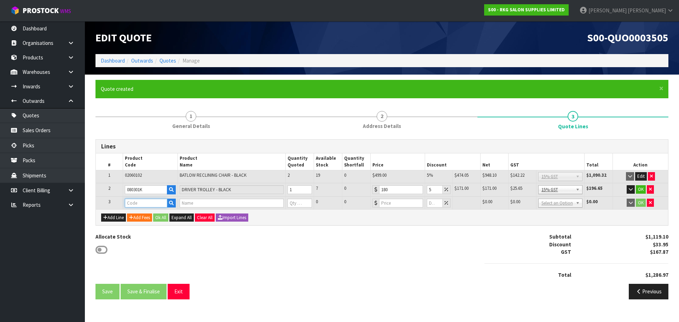
click at [137, 204] on input "text" at bounding box center [146, 203] width 42 height 9
type input "010101"
click at [148, 216] on strong "010101" at bounding box center [140, 215] width 17 height 7
type input "01010124"
type input "HOT TOWEL CABINET 24L - BLACK"
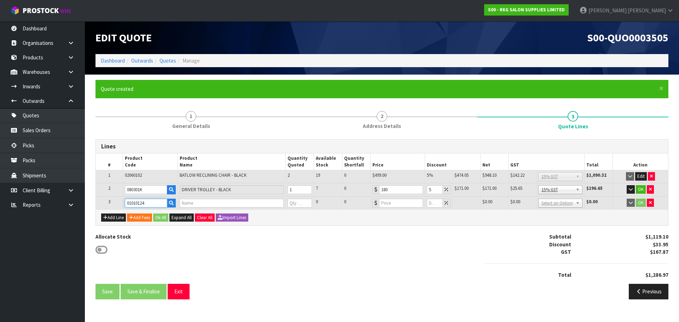
type input "0"
type input "245"
type input "0"
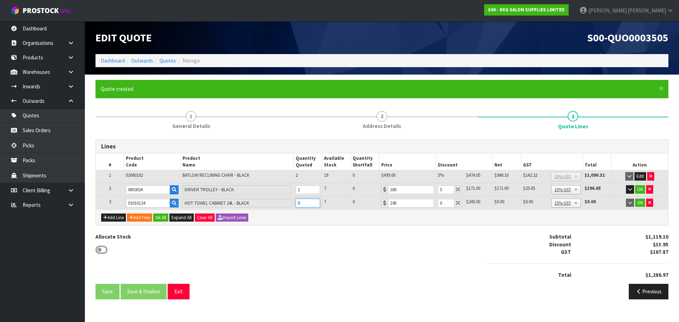
drag, startPoint x: 304, startPoint y: 206, endPoint x: 295, endPoint y: 203, distance: 9.2
click at [296, 203] on input "0" at bounding box center [308, 203] width 25 height 9
type input "1"
drag, startPoint x: 445, startPoint y: 203, endPoint x: 439, endPoint y: 203, distance: 6.0
click at [439, 203] on input "0" at bounding box center [446, 203] width 17 height 9
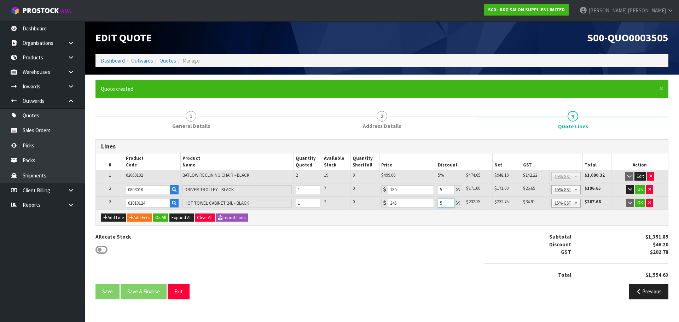
type input "5"
click at [390, 265] on div "Allocate Stock Subtotal $1,351.85 Discount $46.20 GST $202.78 Total $1,554.63" at bounding box center [382, 258] width 584 height 51
click at [641, 190] on button "OK" at bounding box center [640, 189] width 10 height 8
click at [641, 203] on button "OK" at bounding box center [640, 202] width 10 height 8
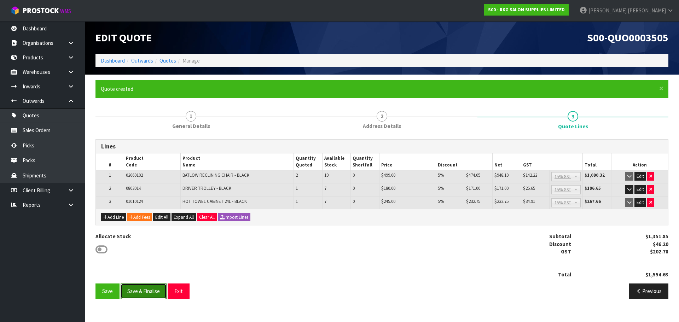
click at [139, 292] on button "Save & Finalise" at bounding box center [144, 291] width 46 height 15
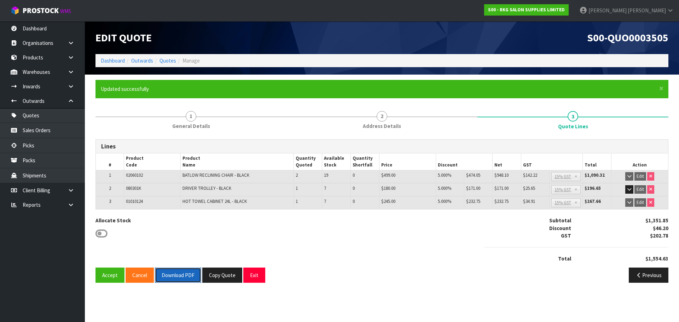
click at [180, 276] on button "Download PDF" at bounding box center [178, 275] width 46 height 15
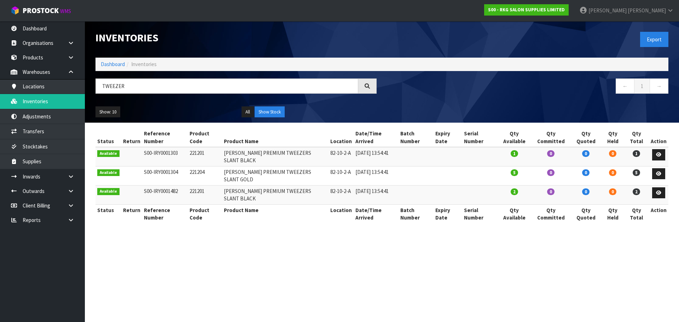
drag, startPoint x: 125, startPoint y: 87, endPoint x: 98, endPoint y: 87, distance: 26.9
click at [98, 87] on input "TWEEZER" at bounding box center [227, 86] width 263 height 15
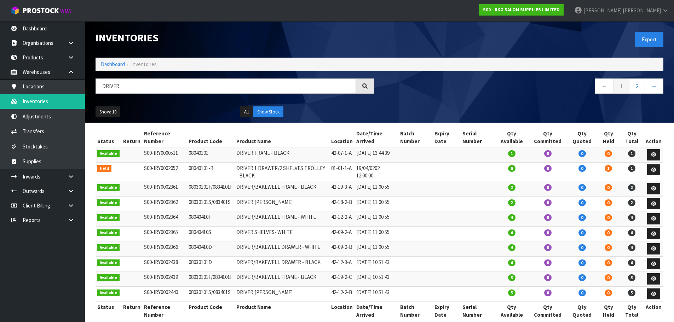
type input "DRIVER"
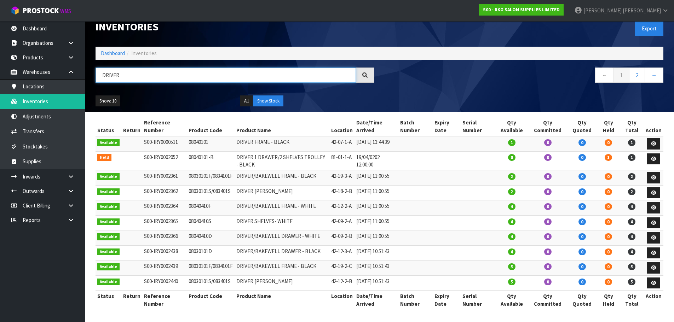
scroll to position [47, 0]
click at [637, 68] on link "2" at bounding box center [637, 75] width 16 height 15
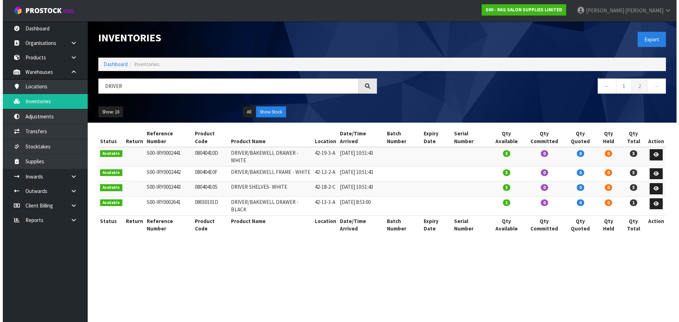
scroll to position [0, 0]
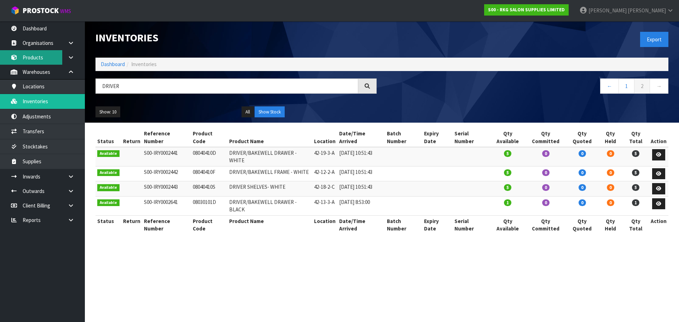
click at [40, 59] on link "Products" at bounding box center [42, 57] width 85 height 15
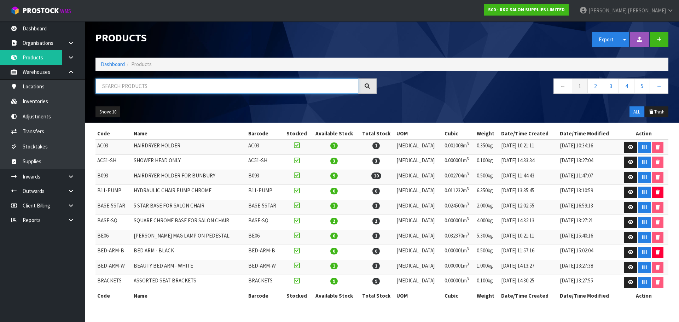
click at [116, 85] on input "text" at bounding box center [227, 86] width 263 height 15
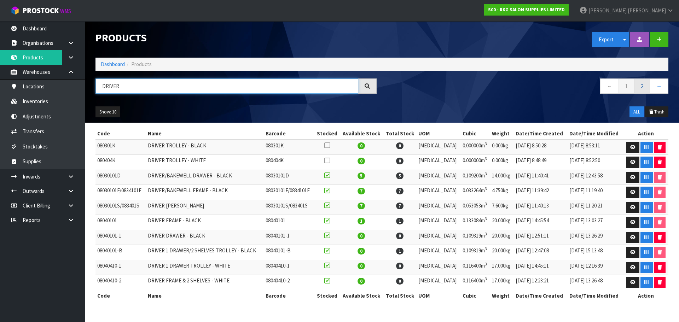
type input "DRIVER"
click at [643, 86] on link "2" at bounding box center [642, 86] width 16 height 15
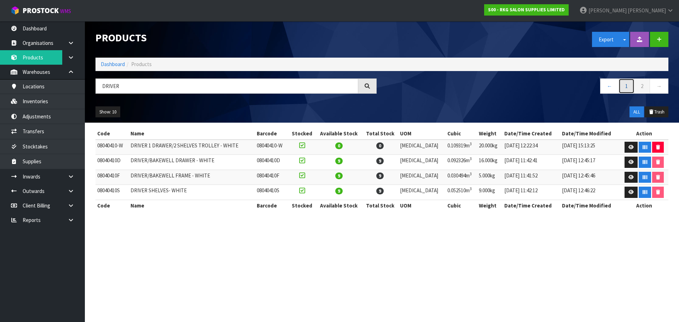
click at [624, 85] on link "1" at bounding box center [627, 86] width 16 height 15
